Goal: Transaction & Acquisition: Purchase product/service

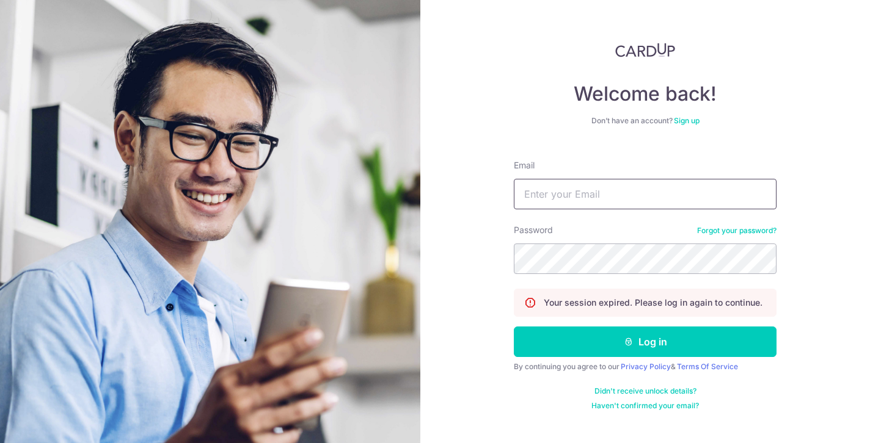
type input "ziyingc15@gmail.com"
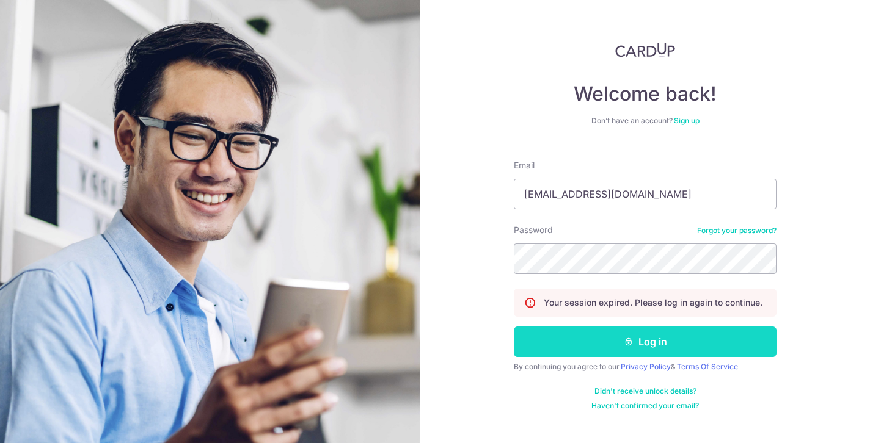
click at [626, 343] on icon "submit" at bounding box center [629, 342] width 10 height 10
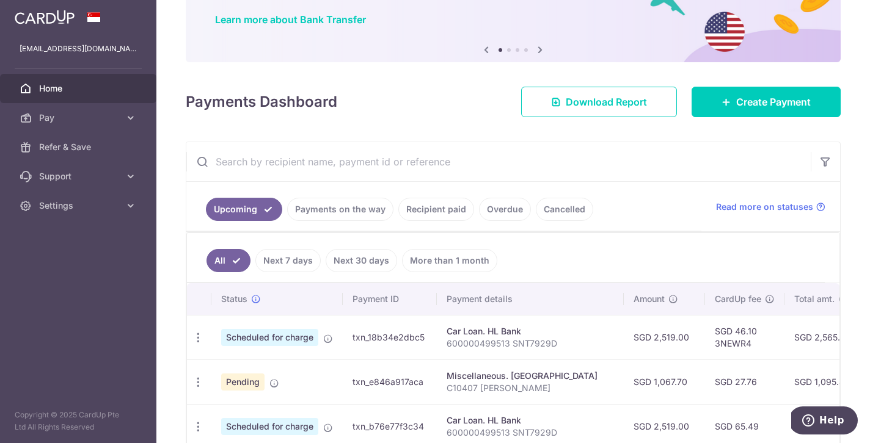
scroll to position [52, 0]
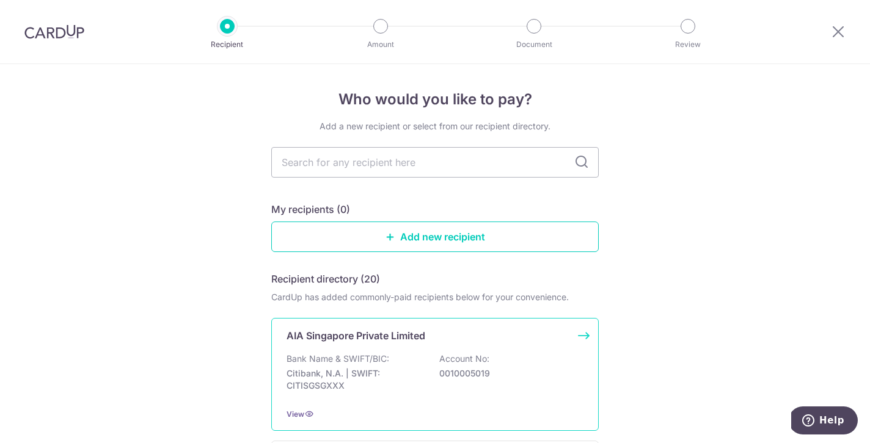
click at [384, 343] on div "AIA Singapore Private Limited Bank Name & SWIFT/BIC: Citibank, N.A. | SWIFT: CI…" at bounding box center [434, 374] width 327 height 113
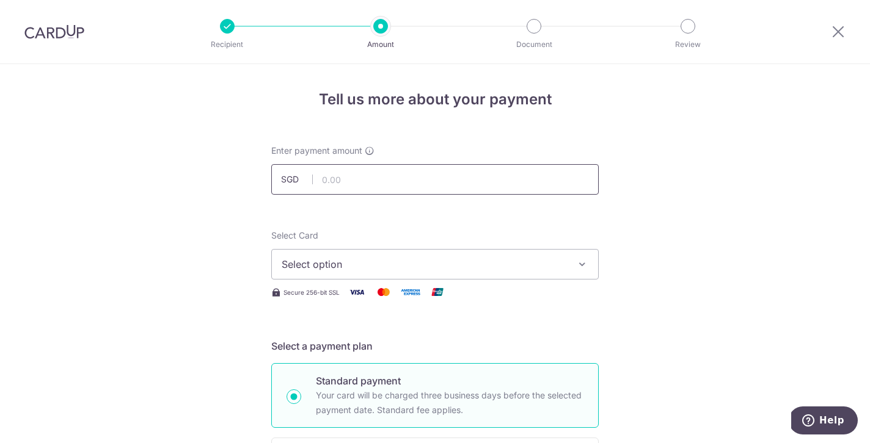
click at [366, 185] on input "text" at bounding box center [434, 179] width 327 height 31
click at [337, 261] on span "Select option" at bounding box center [424, 264] width 285 height 15
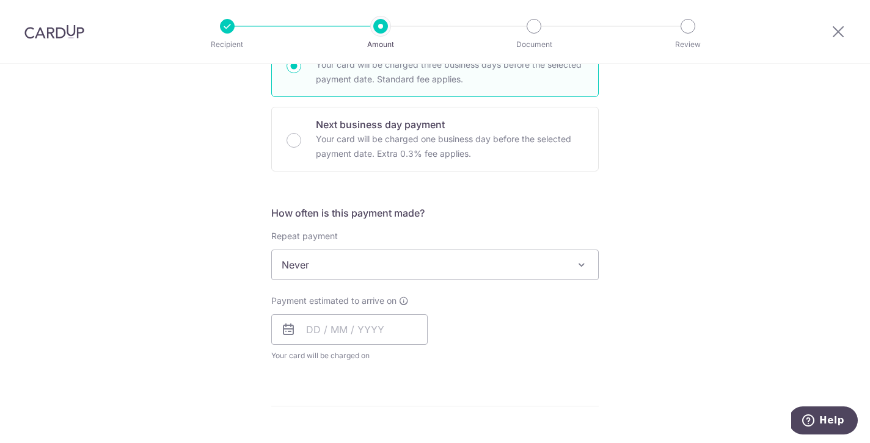
scroll to position [378, 0]
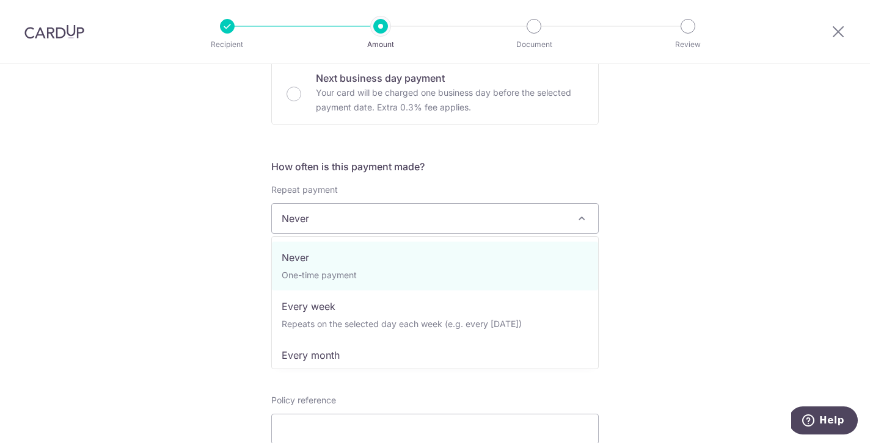
click at [532, 225] on span "Never" at bounding box center [435, 218] width 326 height 29
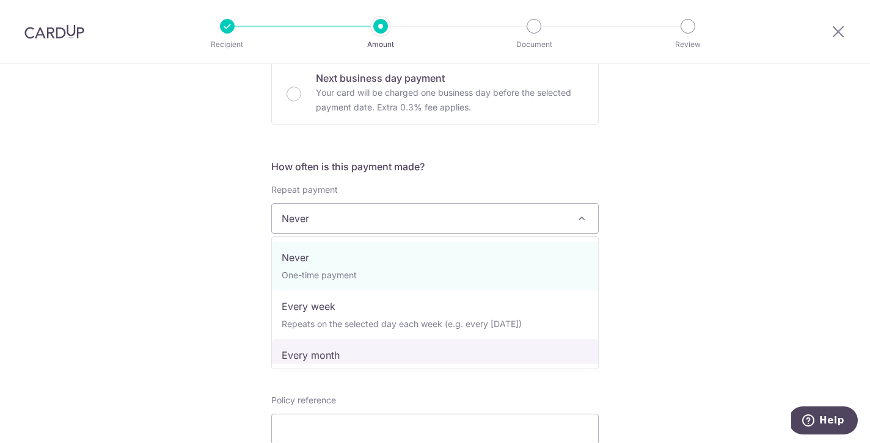
click at [671, 330] on div "Tell us more about your payment Enter payment amount SGD Select Card Select opt…" at bounding box center [435, 239] width 870 height 1105
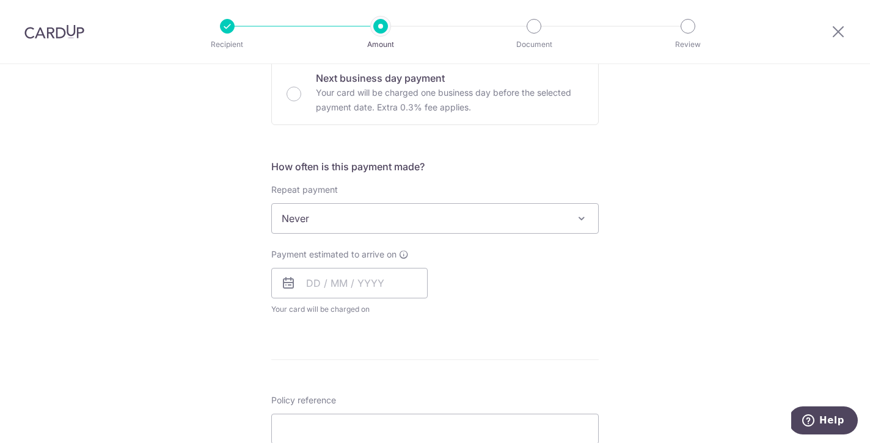
click at [295, 284] on icon at bounding box center [288, 283] width 15 height 15
click at [323, 285] on input "text" at bounding box center [349, 283] width 156 height 31
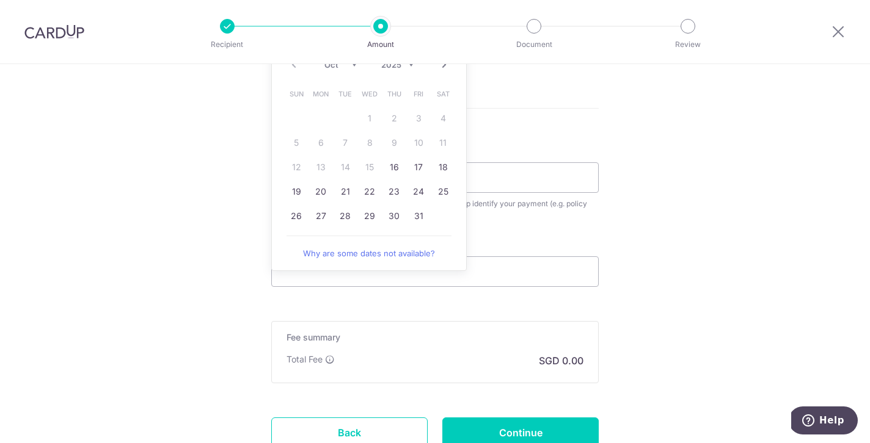
scroll to position [640, 0]
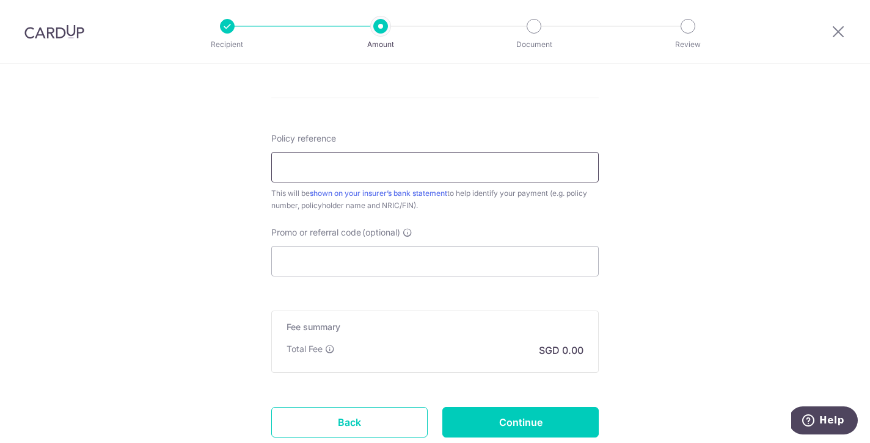
click at [509, 179] on input "Policy reference" at bounding box center [434, 167] width 327 height 31
click at [363, 257] on input "Promo or referral code (optional)" at bounding box center [434, 261] width 327 height 31
click at [534, 419] on input "Continue" at bounding box center [520, 422] width 156 height 31
